Goal: Task Accomplishment & Management: Use online tool/utility

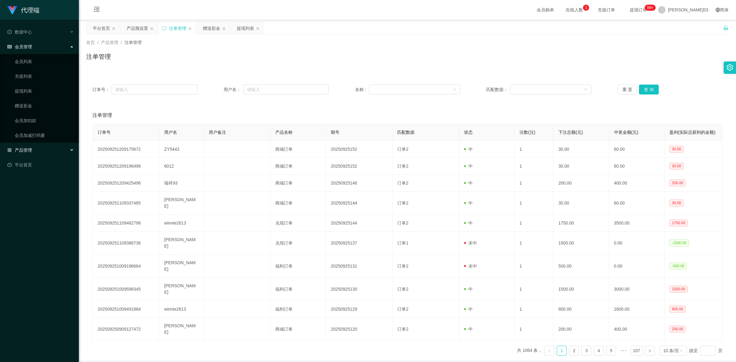
drag, startPoint x: 0, startPoint y: 0, endPoint x: 333, endPoint y: 44, distance: 335.7
click at [333, 44] on div "首页 / 产品管理 / 注单管理 /" at bounding box center [407, 42] width 642 height 6
click at [44, 104] on link "赠送彩金" at bounding box center [44, 106] width 59 height 12
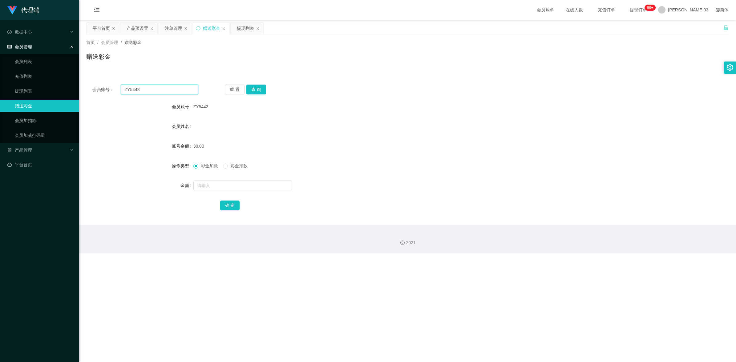
click at [162, 91] on input "ZY5443" at bounding box center [160, 90] width 78 height 10
paste input "Ouies"
type input "Ouies"
drag, startPoint x: 257, startPoint y: 90, endPoint x: 276, endPoint y: 107, distance: 24.9
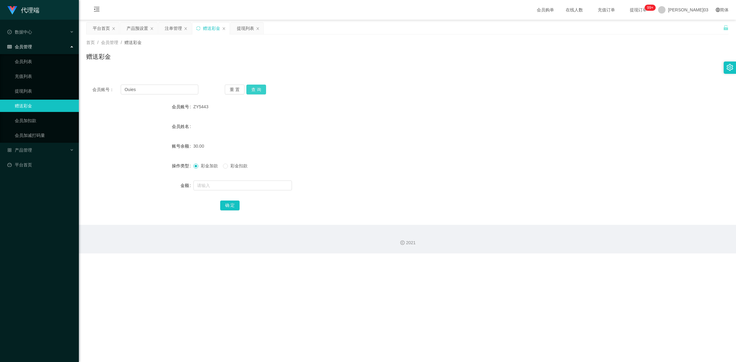
click at [257, 90] on button "查 询" at bounding box center [256, 90] width 20 height 10
click at [303, 128] on div "LAVINIA OUI EE SEEN" at bounding box center [380, 126] width 375 height 12
drag, startPoint x: 194, startPoint y: 124, endPoint x: 246, endPoint y: 127, distance: 52.5
click at [246, 127] on div "LAVINIA OUI EE SEEN" at bounding box center [380, 126] width 375 height 12
click at [160, 120] on div "会员姓名" at bounding box center [139, 126] width 107 height 12
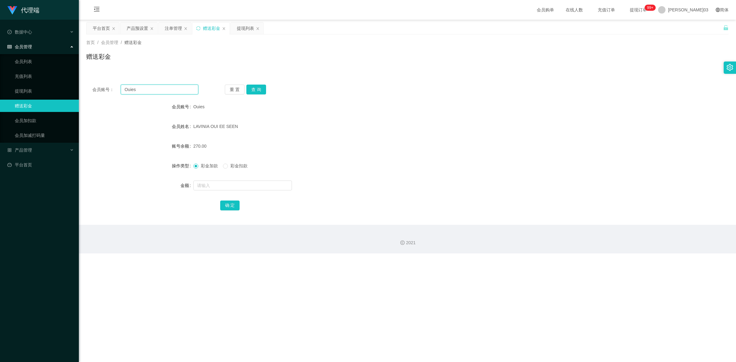
click at [165, 93] on input "Ouies" at bounding box center [160, 90] width 78 height 10
drag, startPoint x: 162, startPoint y: 93, endPoint x: 107, endPoint y: 90, distance: 54.9
click at [107, 90] on div "会员账号： Ouies" at bounding box center [145, 90] width 106 height 10
drag, startPoint x: 435, startPoint y: 118, endPoint x: 441, endPoint y: 111, distance: 8.7
click at [441, 111] on form "会员账号 Ouies 会员姓名 [PERSON_NAME] OUI EE SEEN 账号余额 270.00 操作类型 彩金加款 彩金扣款 金额 确 定" at bounding box center [407, 156] width 642 height 111
